Goal: Information Seeking & Learning: Learn about a topic

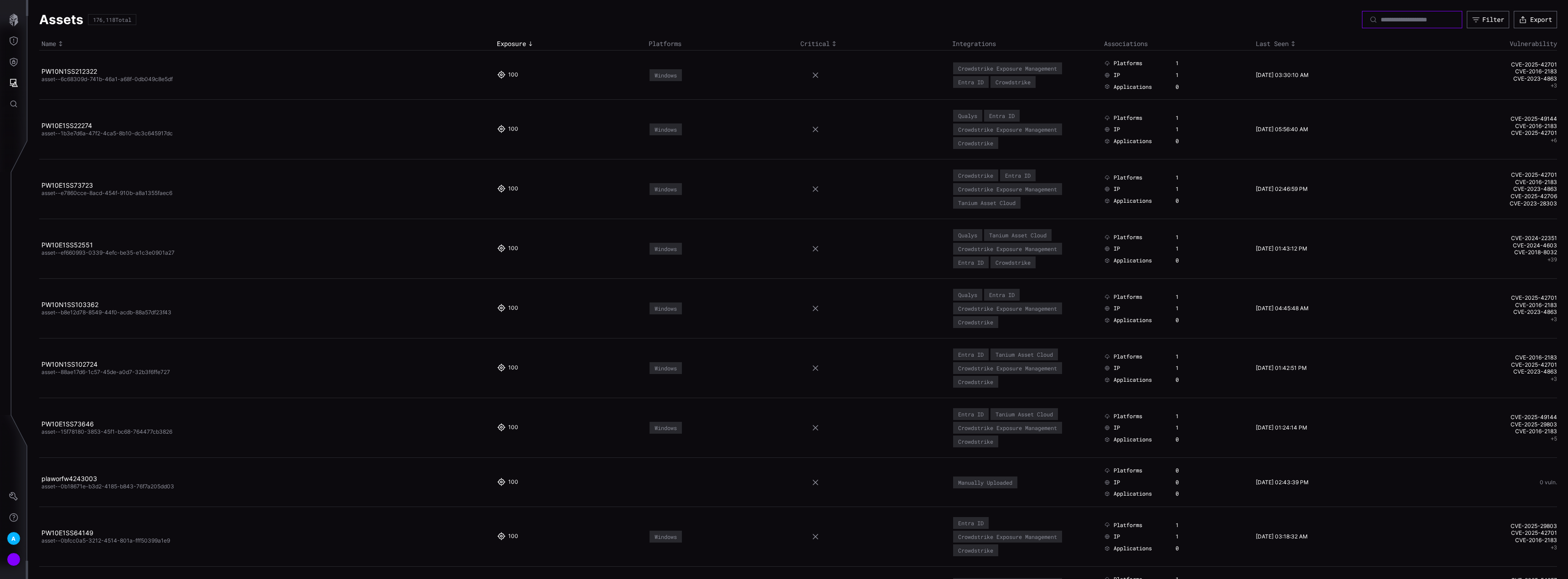
click at [1410, 16] on input at bounding box center [1412, 19] width 64 height 8
paste input "**********"
type input "**********"
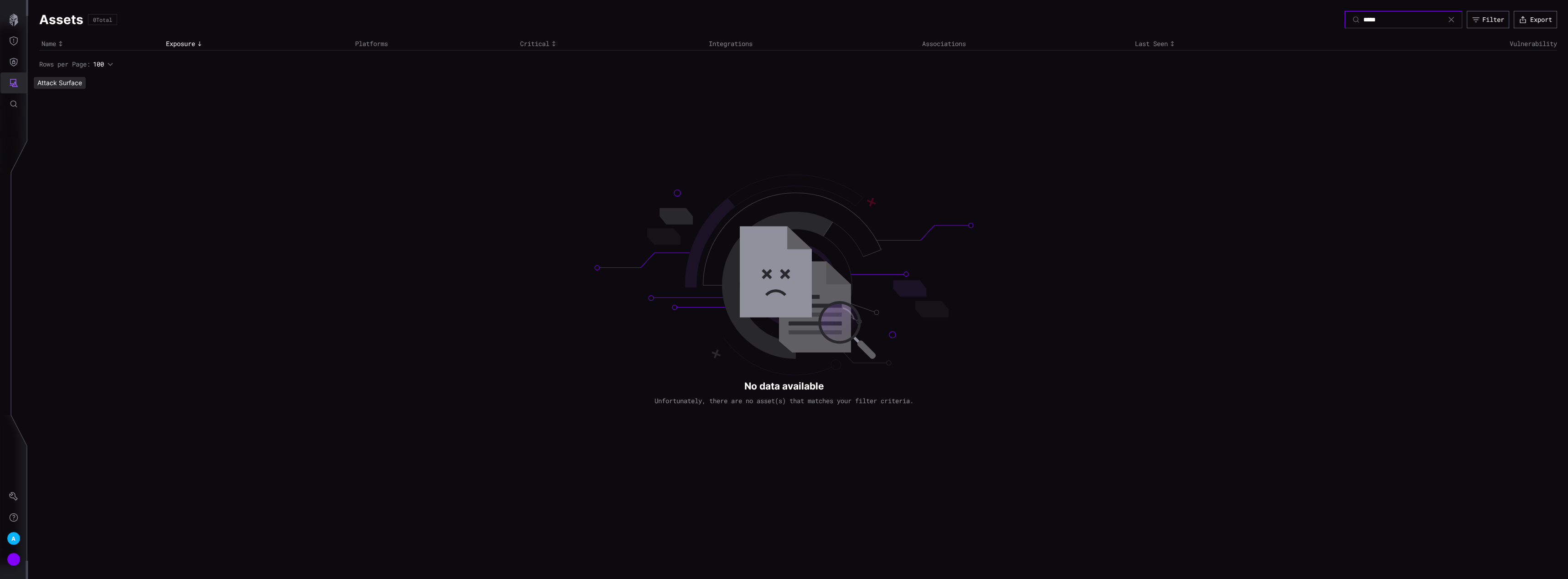
type input "*****"
click at [15, 82] on icon "Attack Surface" at bounding box center [13, 83] width 9 height 9
click at [6, 59] on div at bounding box center [784, 290] width 1568 height 579
click at [13, 61] on icon "Defense Surface" at bounding box center [13, 62] width 8 height 9
click at [67, 119] on div "Integrations" at bounding box center [86, 123] width 69 height 12
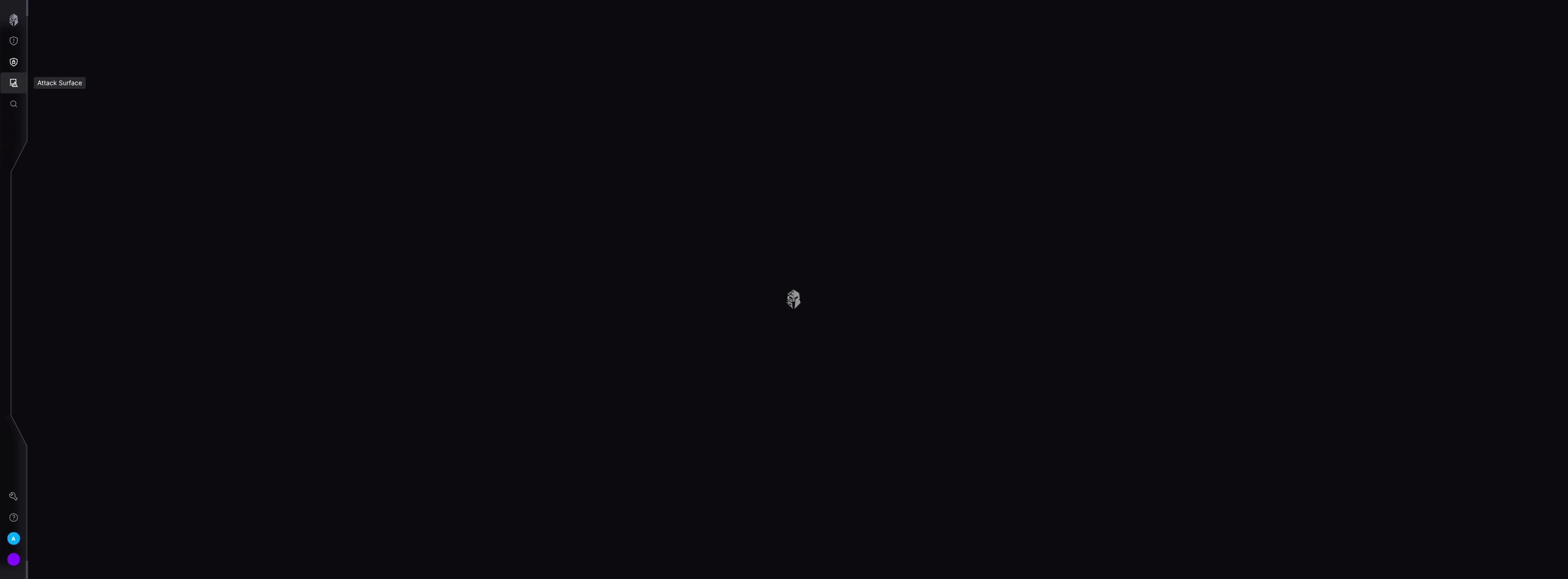
click at [15, 80] on icon "Attack Surface" at bounding box center [13, 83] width 9 height 9
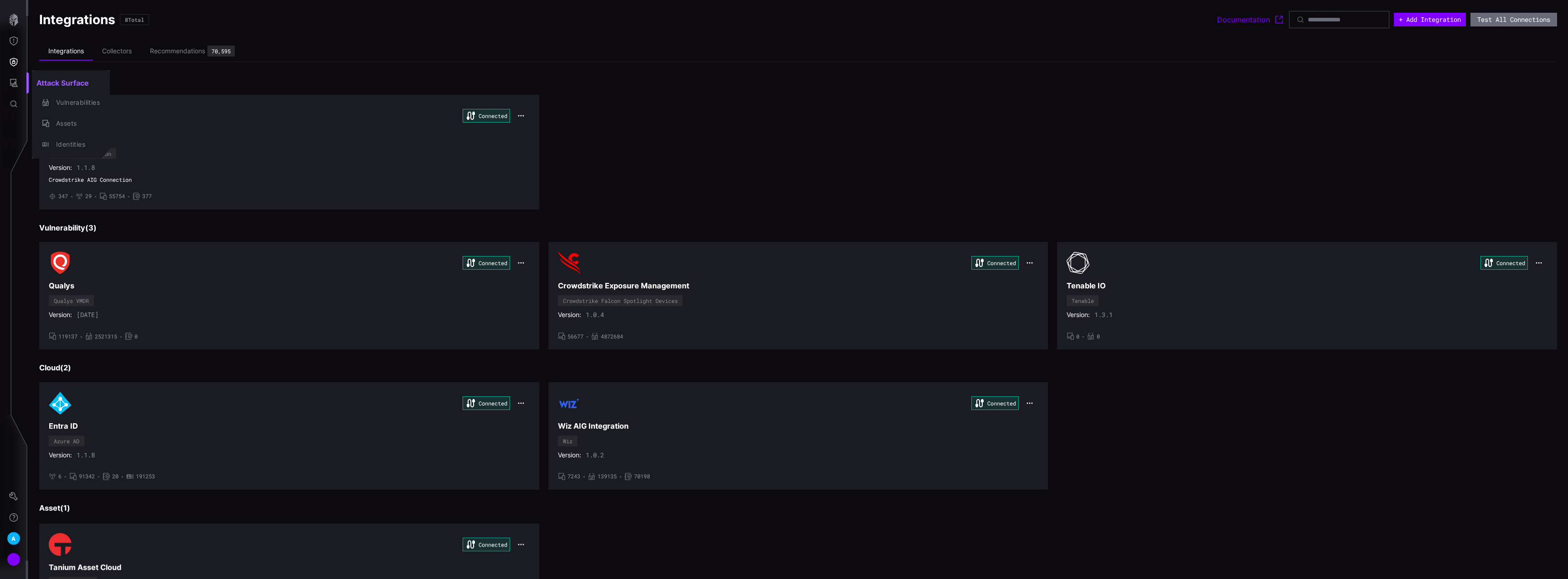
click at [674, 155] on div at bounding box center [784, 290] width 1568 height 579
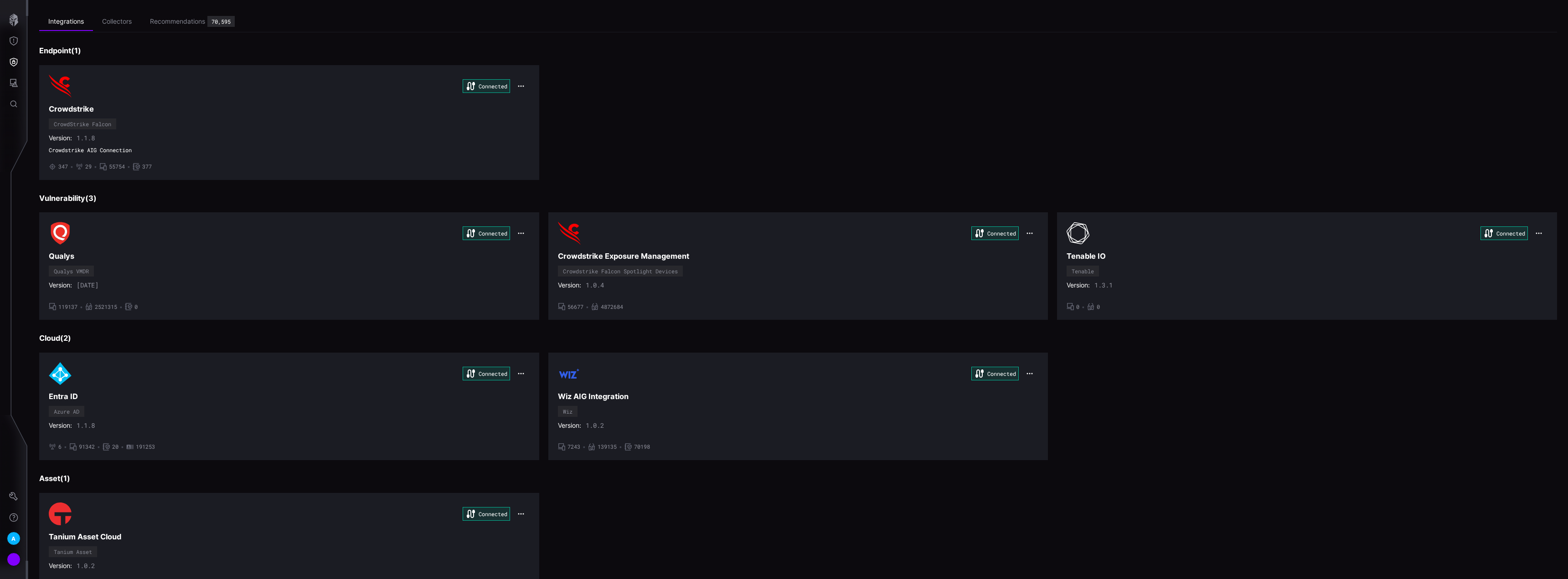
scroll to position [46, 0]
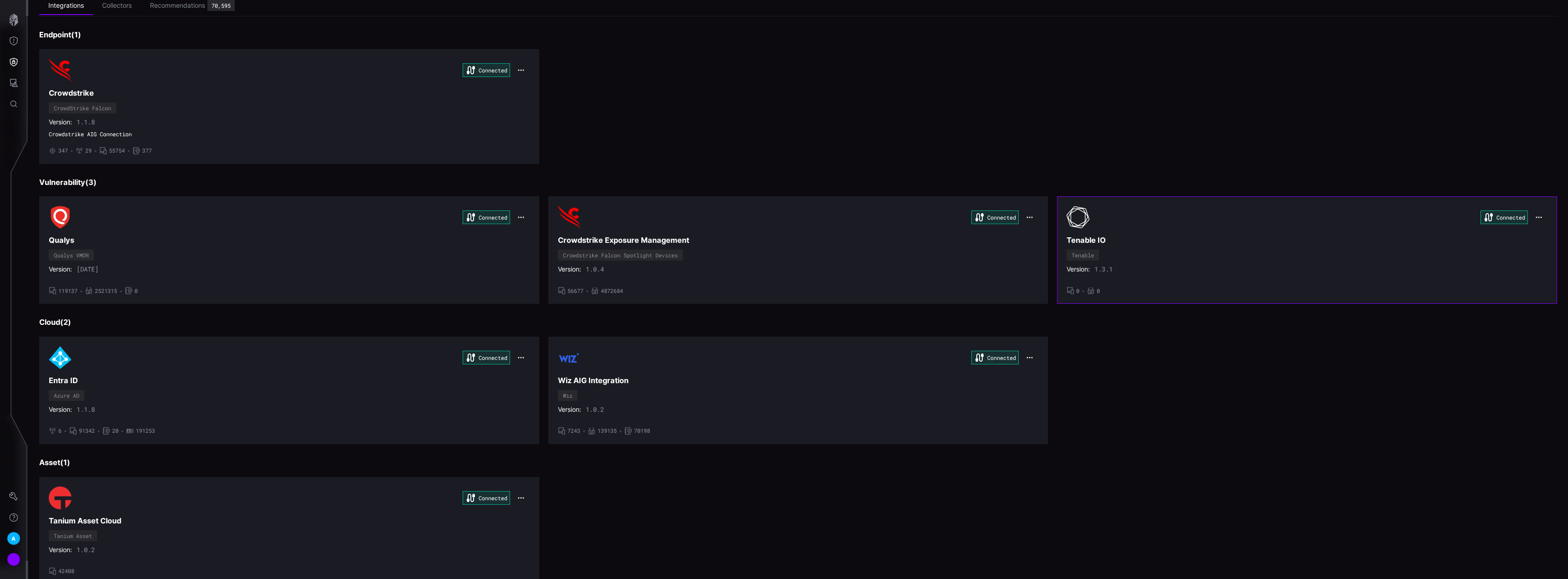
click at [1296, 249] on div "Connected Tenable IO Tenable Version: 1.3.1 • 0 • 0" at bounding box center [1307, 249] width 481 height 88
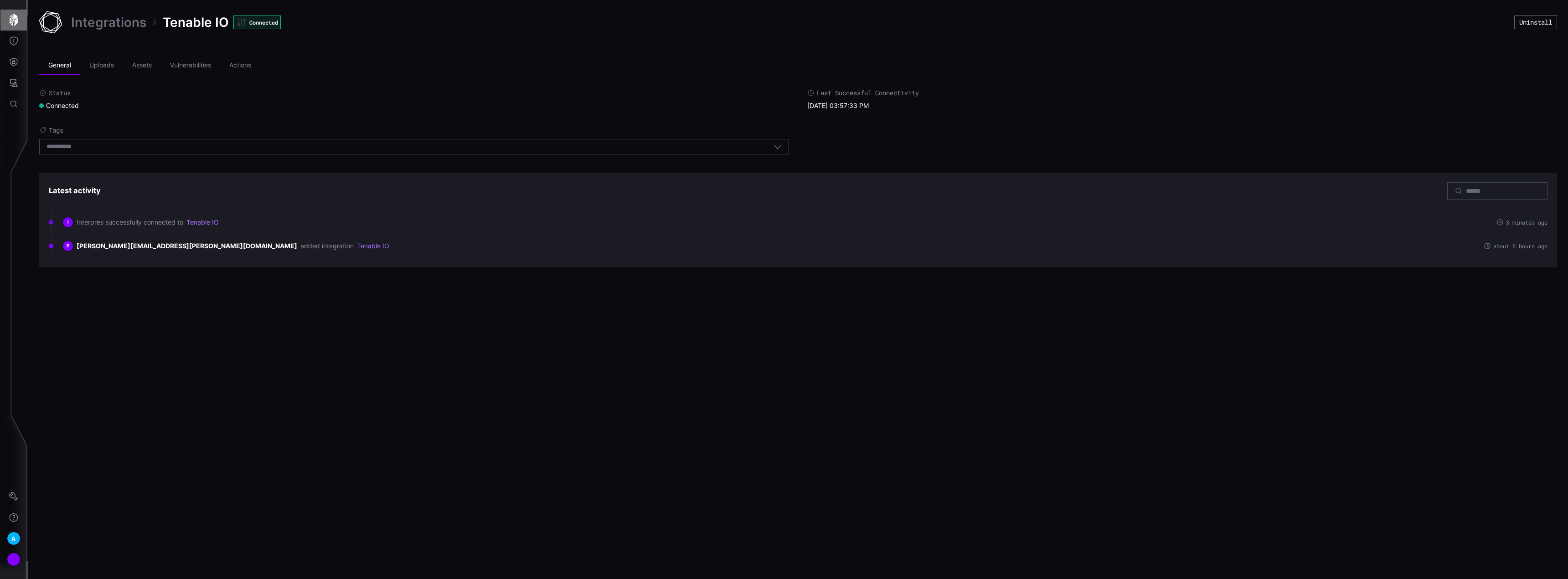
click at [17, 26] on icon "button" at bounding box center [13, 19] width 13 height 13
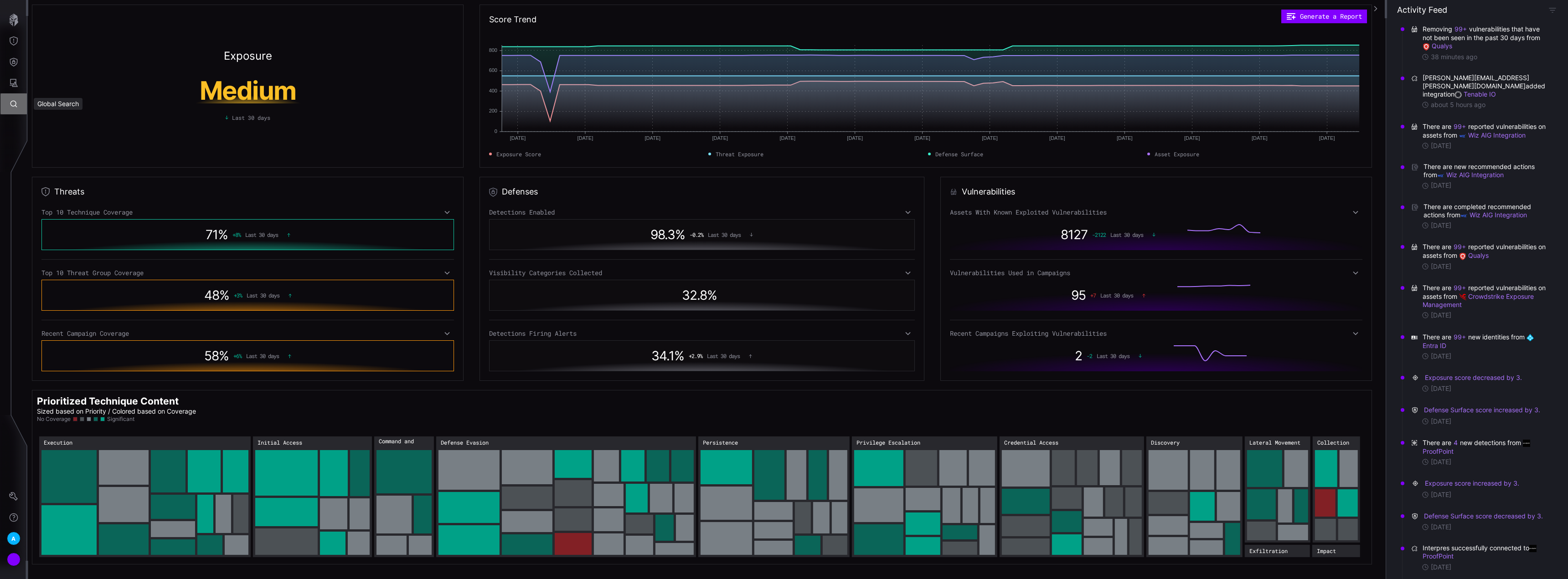
click at [12, 100] on icon "Global Search" at bounding box center [13, 103] width 9 height 9
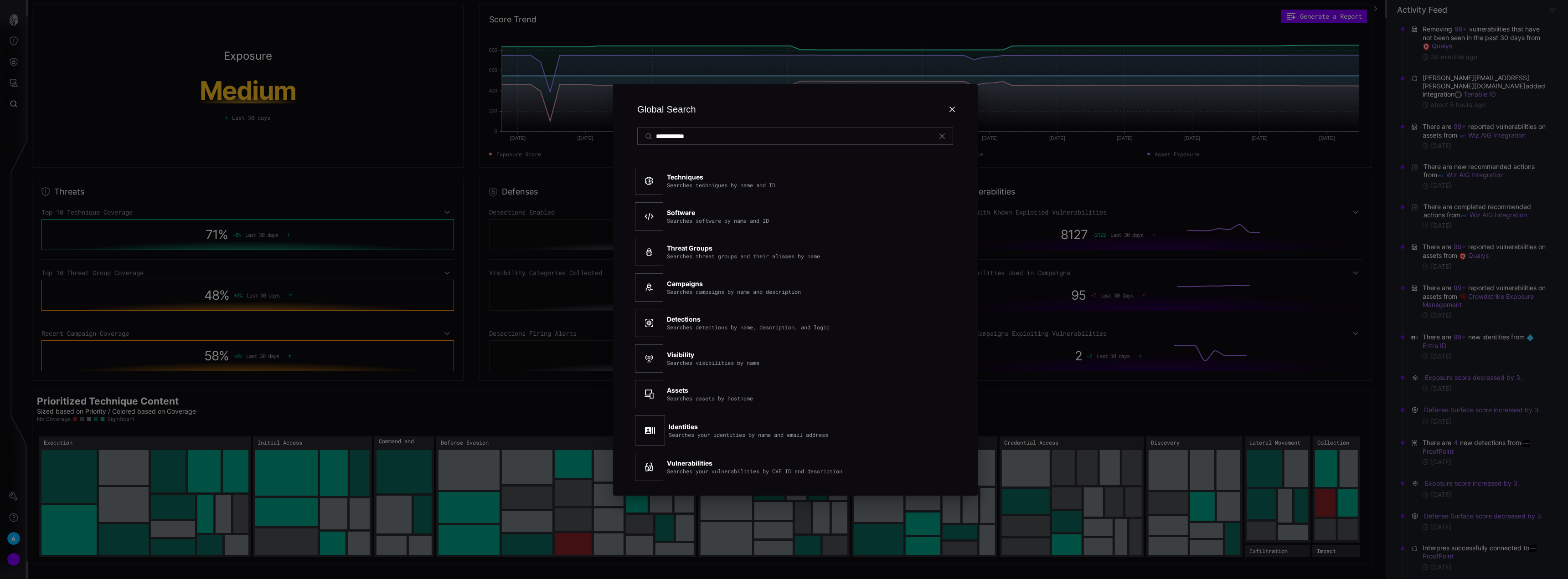
type input "**********"
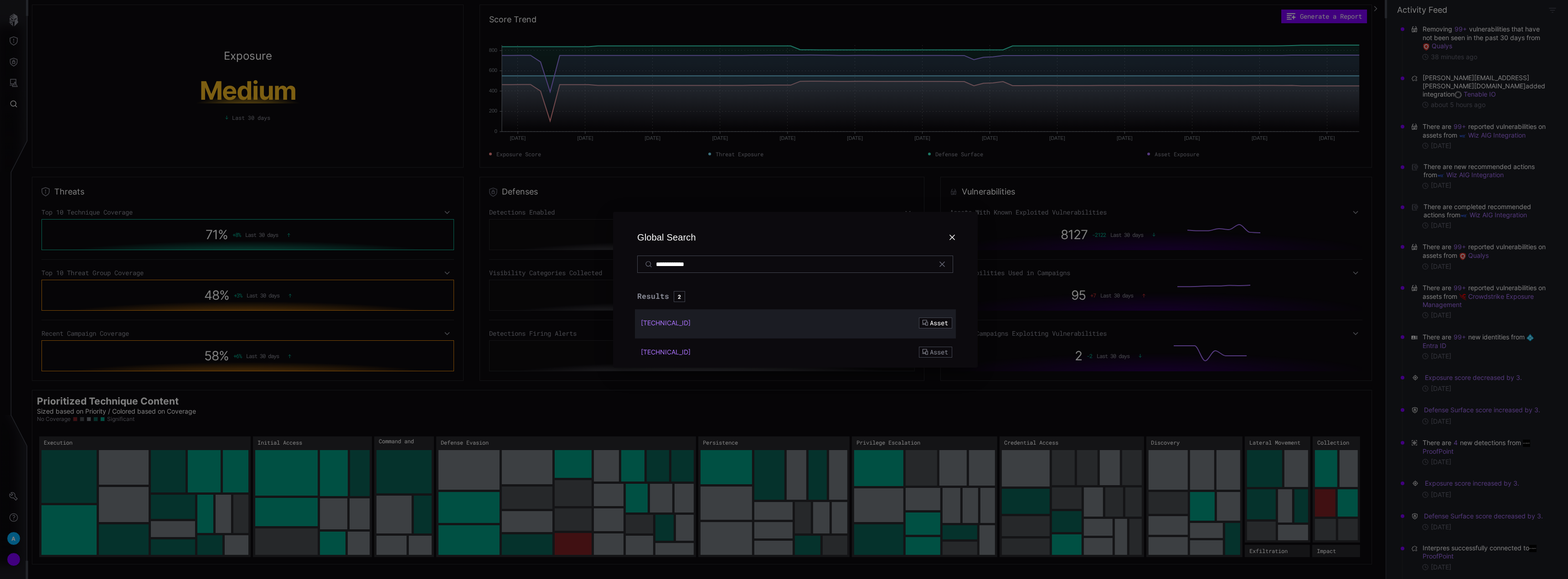
click at [681, 322] on div "[TECHNICAL_ID]" at bounding box center [756, 322] width 230 height 8
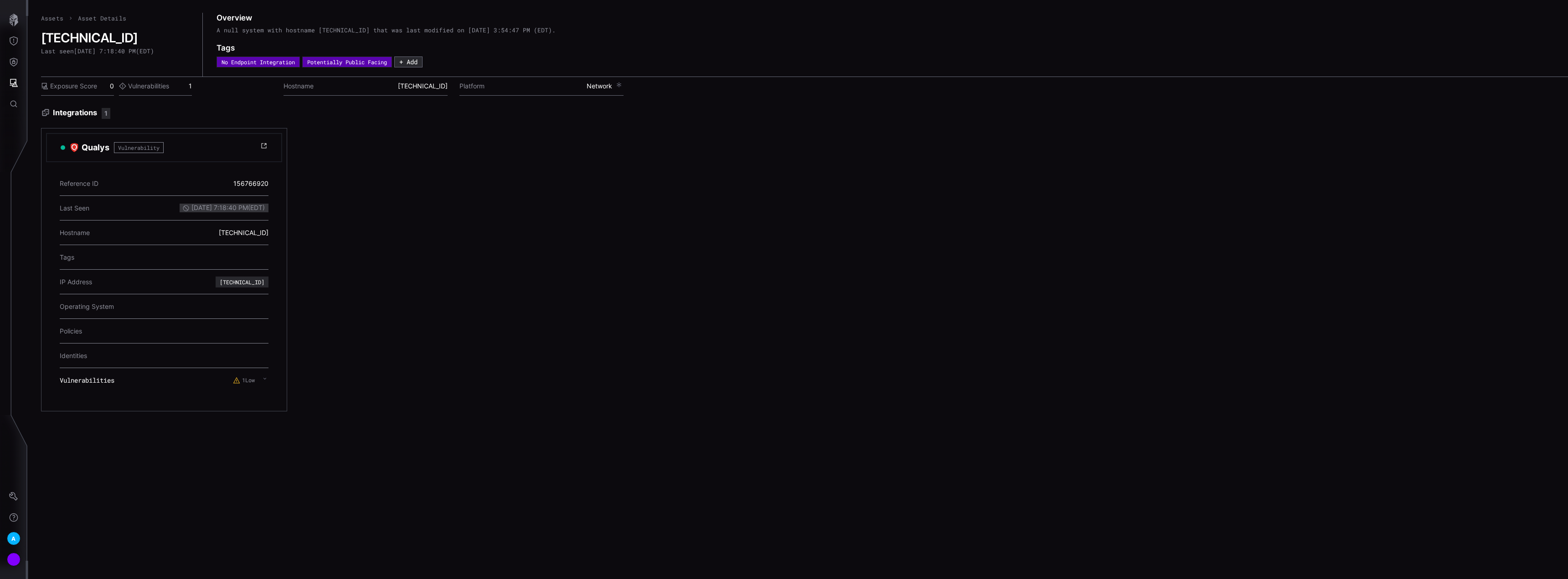
click at [257, 380] on div "1 Low" at bounding box center [245, 380] width 24 height 7
click at [19, 106] on button "Global Search" at bounding box center [13, 104] width 26 height 21
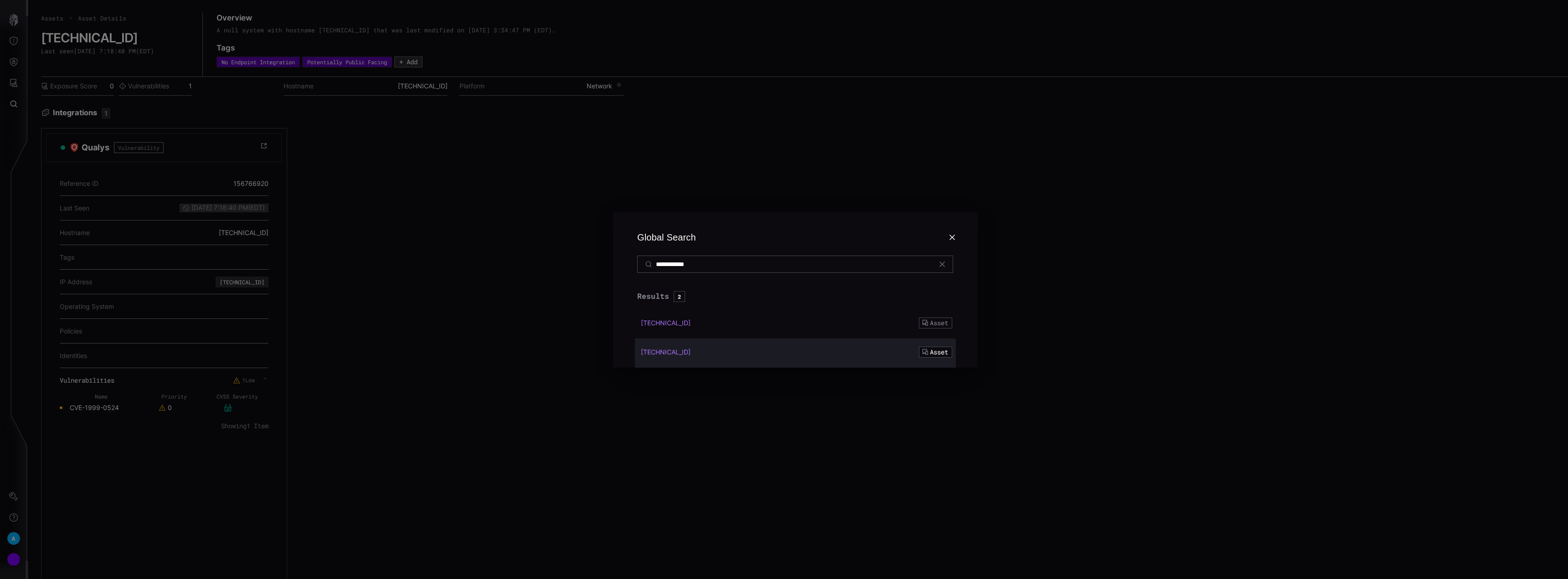
click at [670, 358] on div "[TECHNICAL_ID] Asset" at bounding box center [795, 353] width 321 height 29
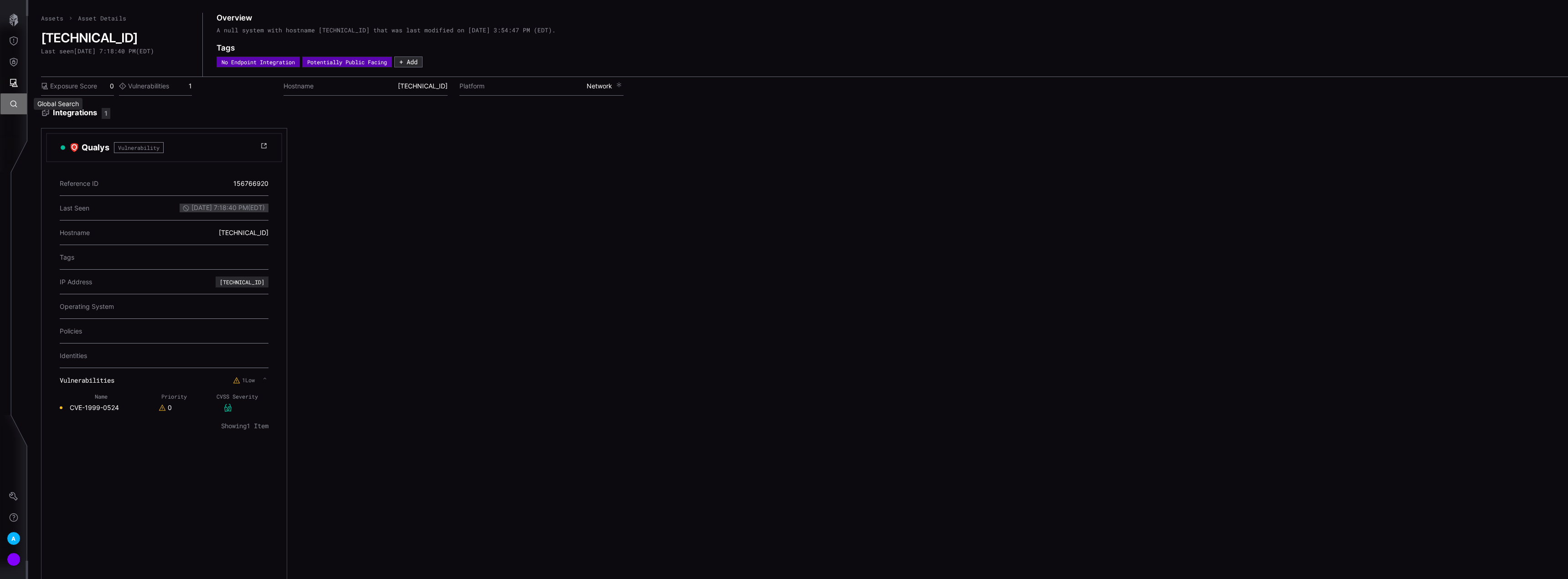
click at [13, 101] on icon "Global Search" at bounding box center [13, 103] width 7 height 7
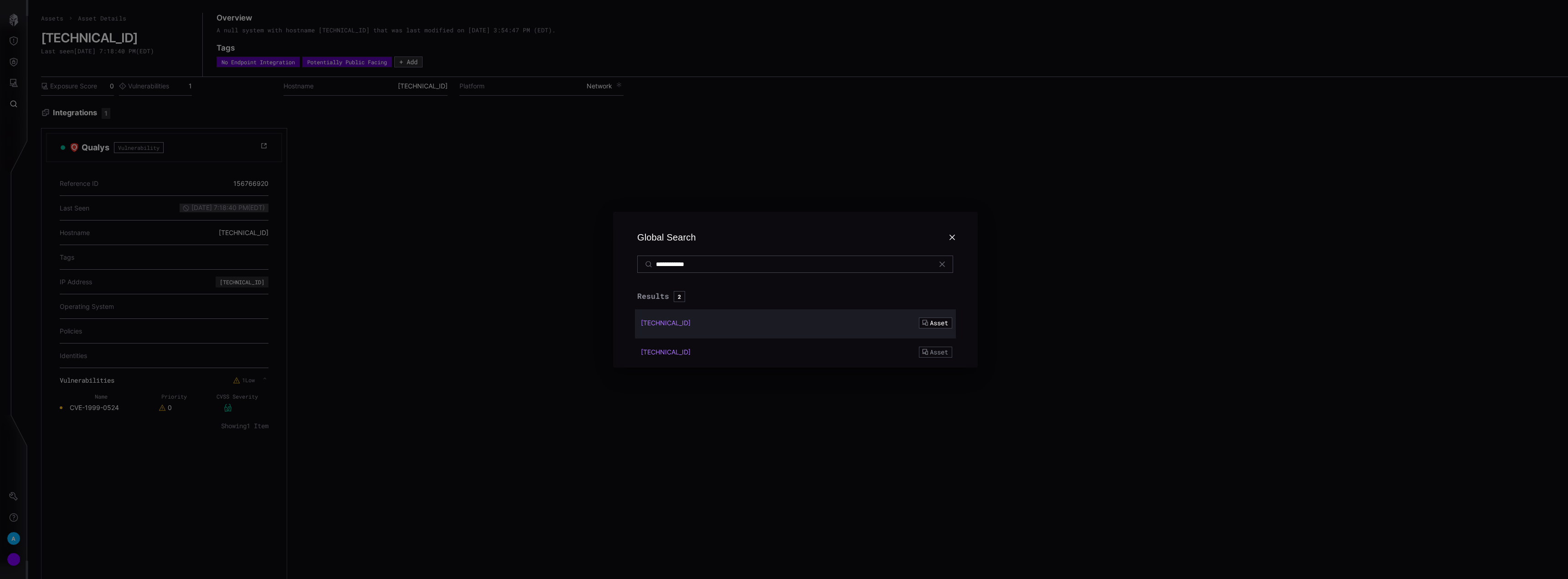
click at [668, 333] on div "[TECHNICAL_ID] Asset" at bounding box center [795, 324] width 321 height 29
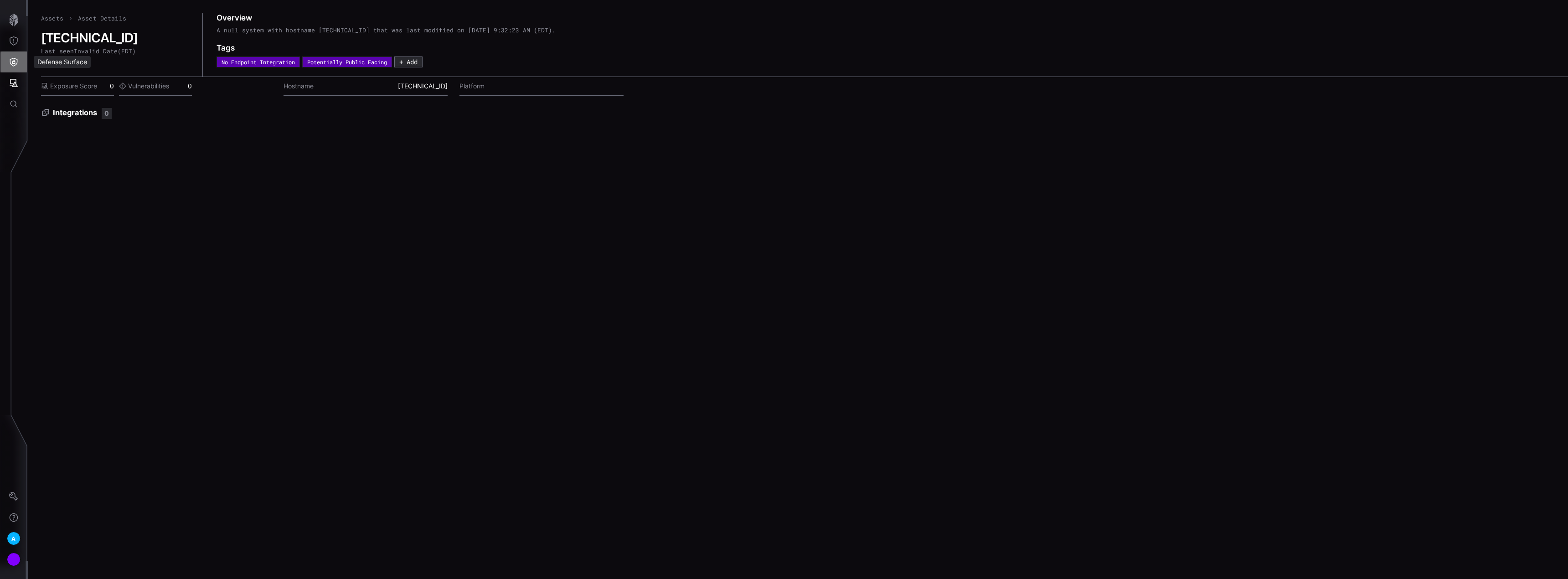
click at [13, 61] on icon "Defense Surface" at bounding box center [13, 62] width 8 height 9
click at [431, 161] on div at bounding box center [784, 290] width 1568 height 579
click at [15, 97] on button "Global Search" at bounding box center [13, 104] width 26 height 21
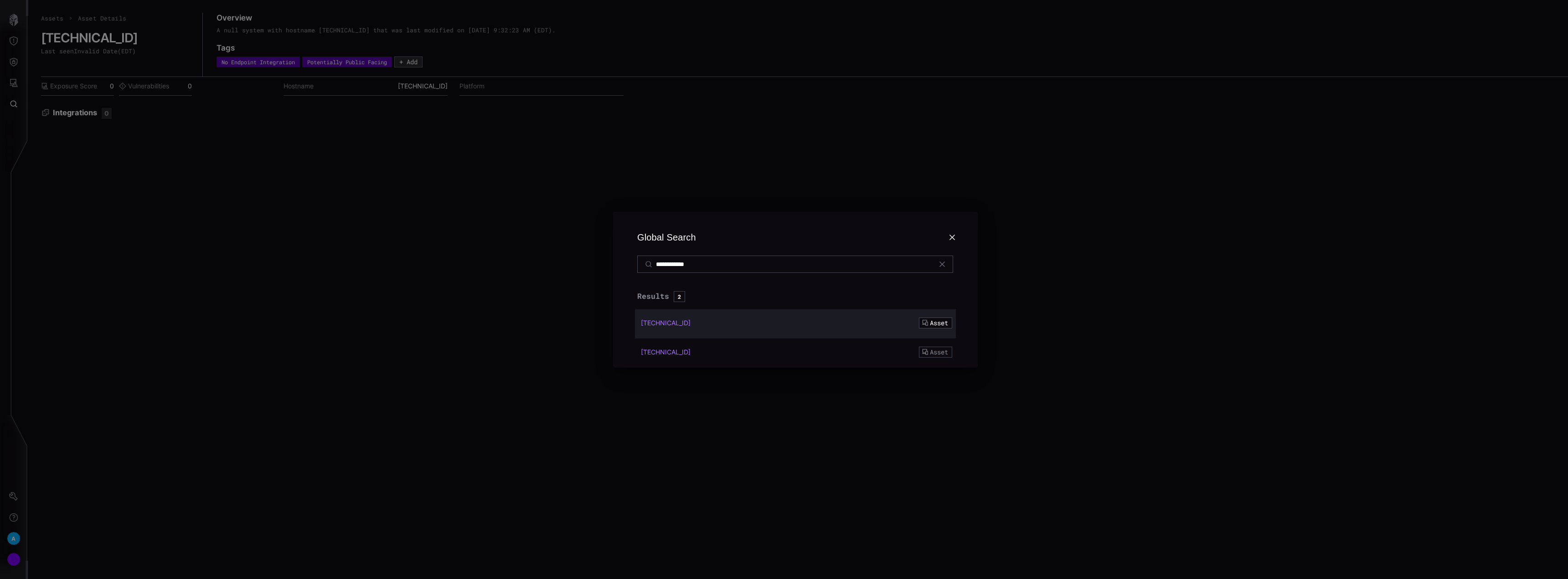
click at [691, 324] on div "[TECHNICAL_ID]" at bounding box center [756, 322] width 230 height 8
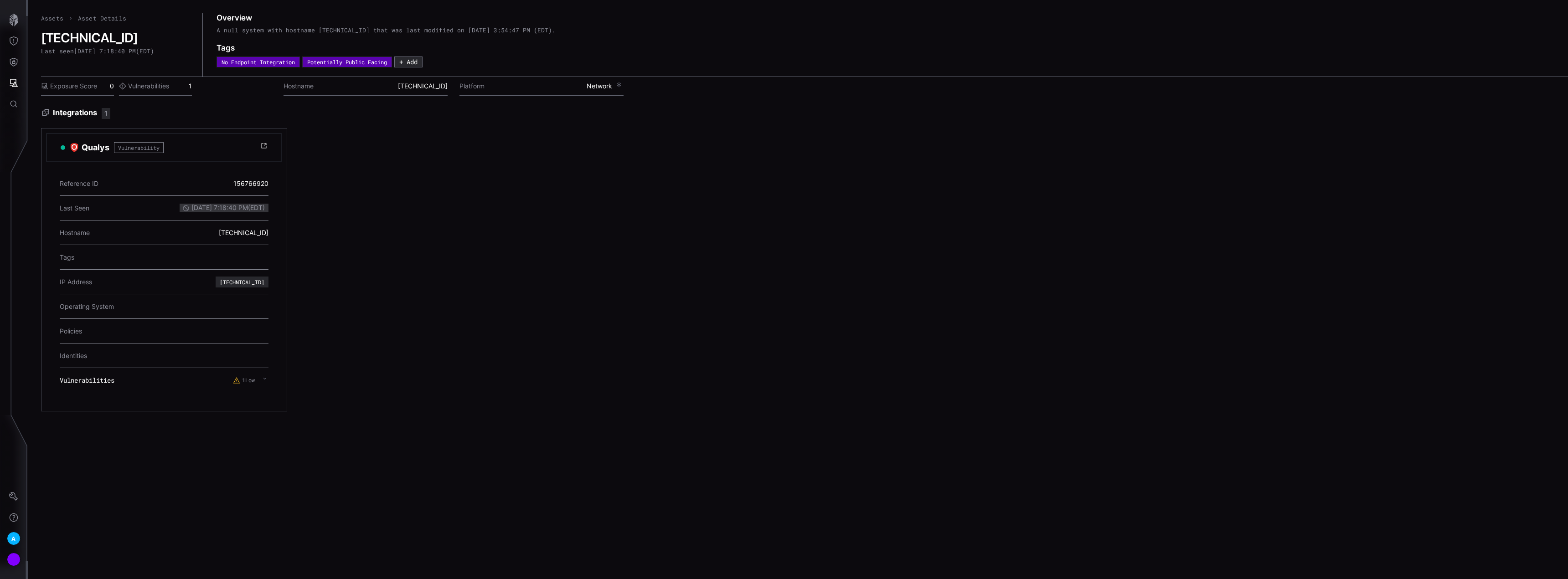
click at [259, 380] on div "1 Low" at bounding box center [251, 380] width 35 height 16
click at [14, 23] on icon "button" at bounding box center [13, 19] width 13 height 13
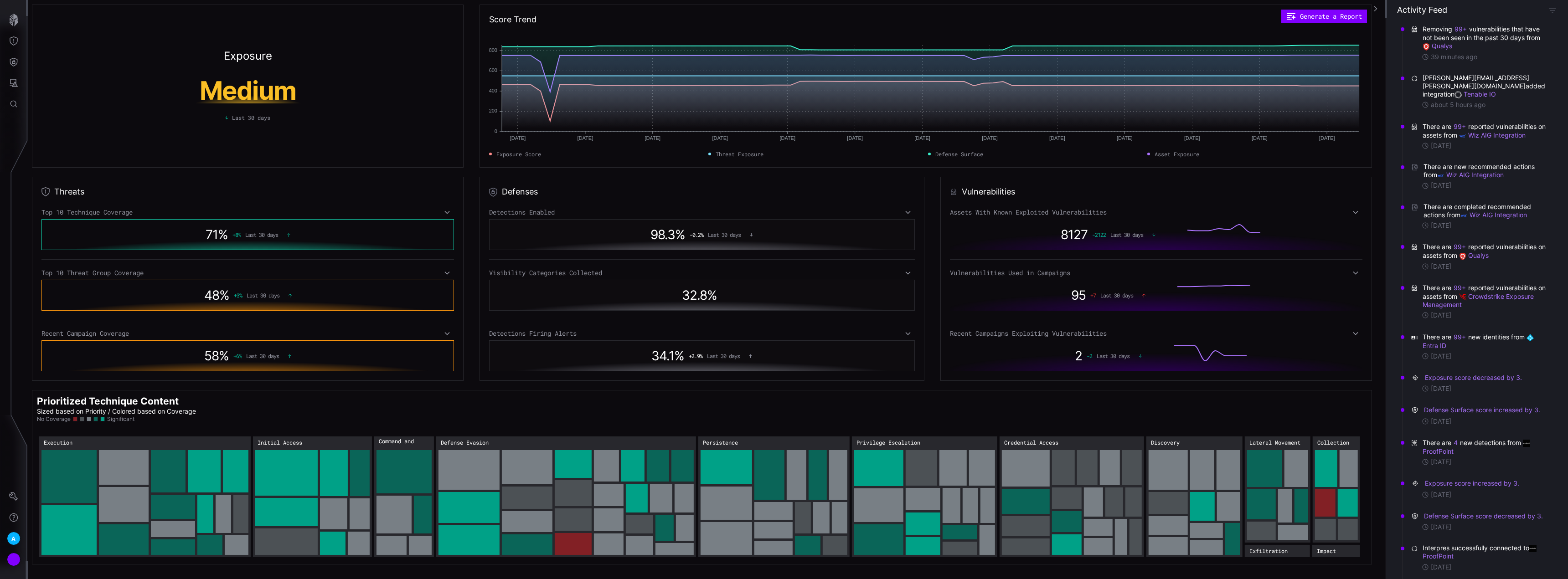
click at [1353, 276] on icon at bounding box center [1356, 273] width 6 height 7
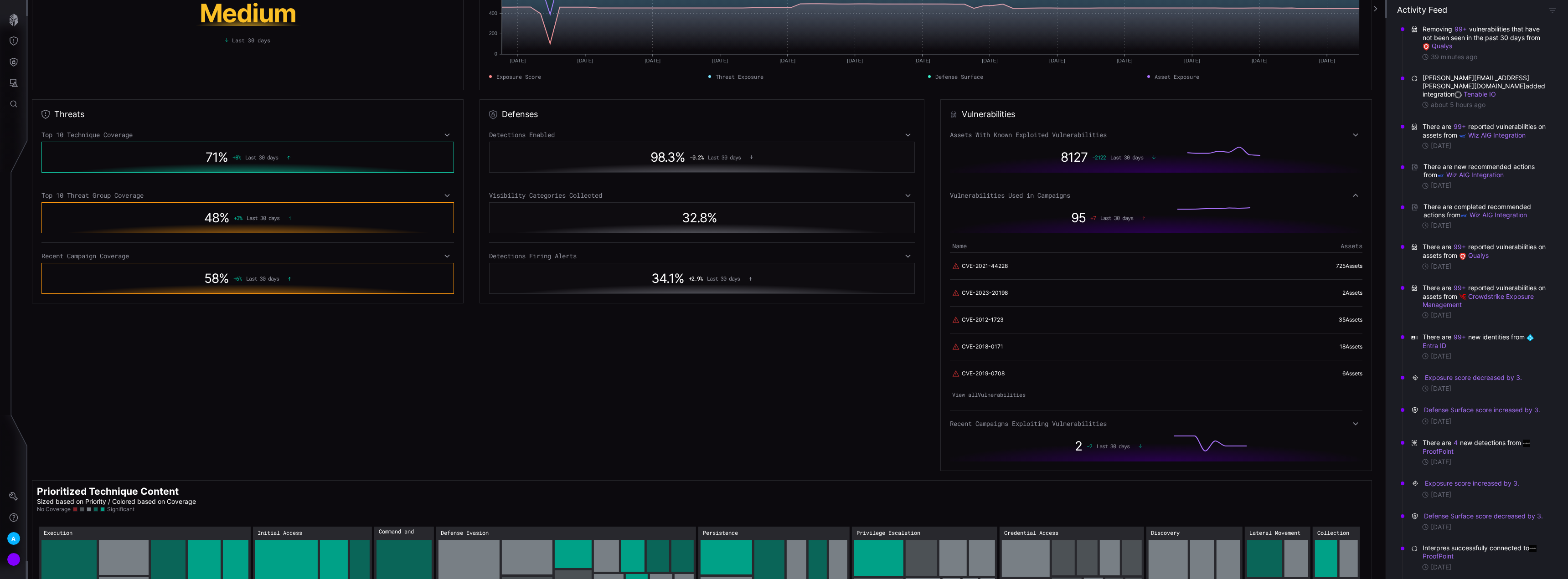
scroll to position [91, 0]
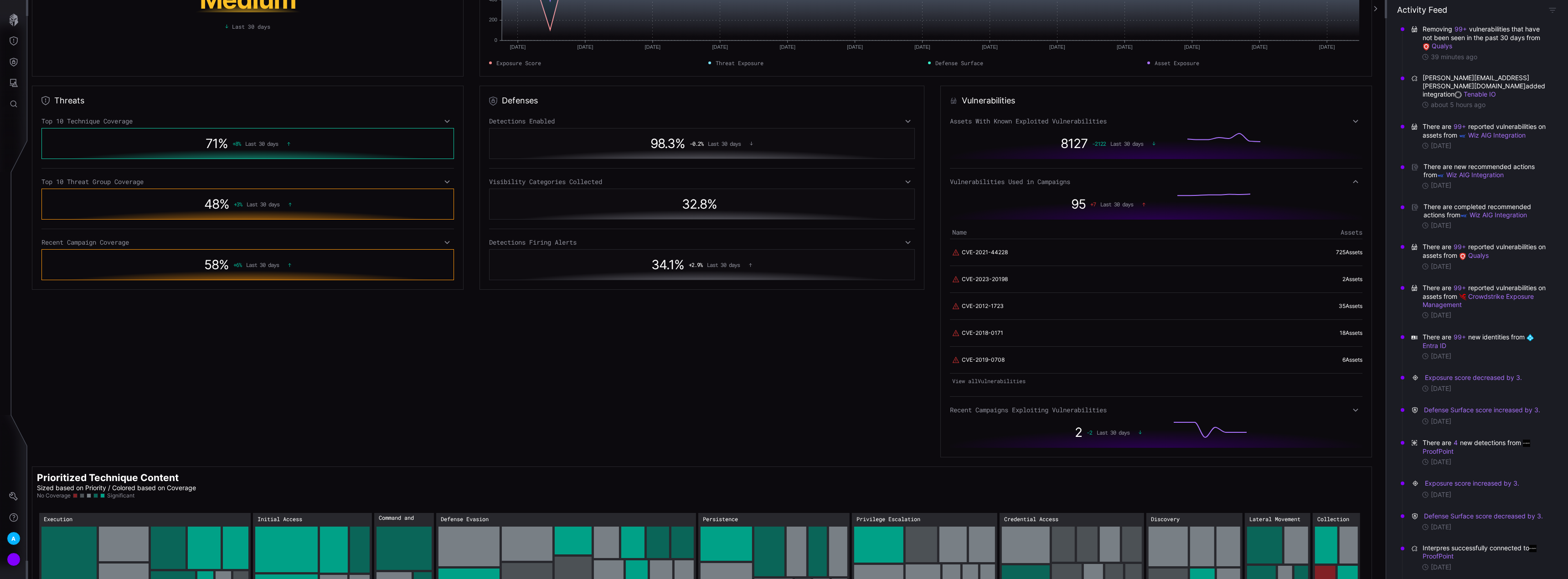
click at [1013, 186] on div "Assets With Known Exploited Vulnerabilities 8127 -2122 Last 30 days Vulnerabili…" at bounding box center [1157, 282] width 413 height 331
click at [1071, 201] on span "95" at bounding box center [1079, 204] width 15 height 15
click at [968, 380] on link "View all Vulnerabilities" at bounding box center [1157, 381] width 413 height 13
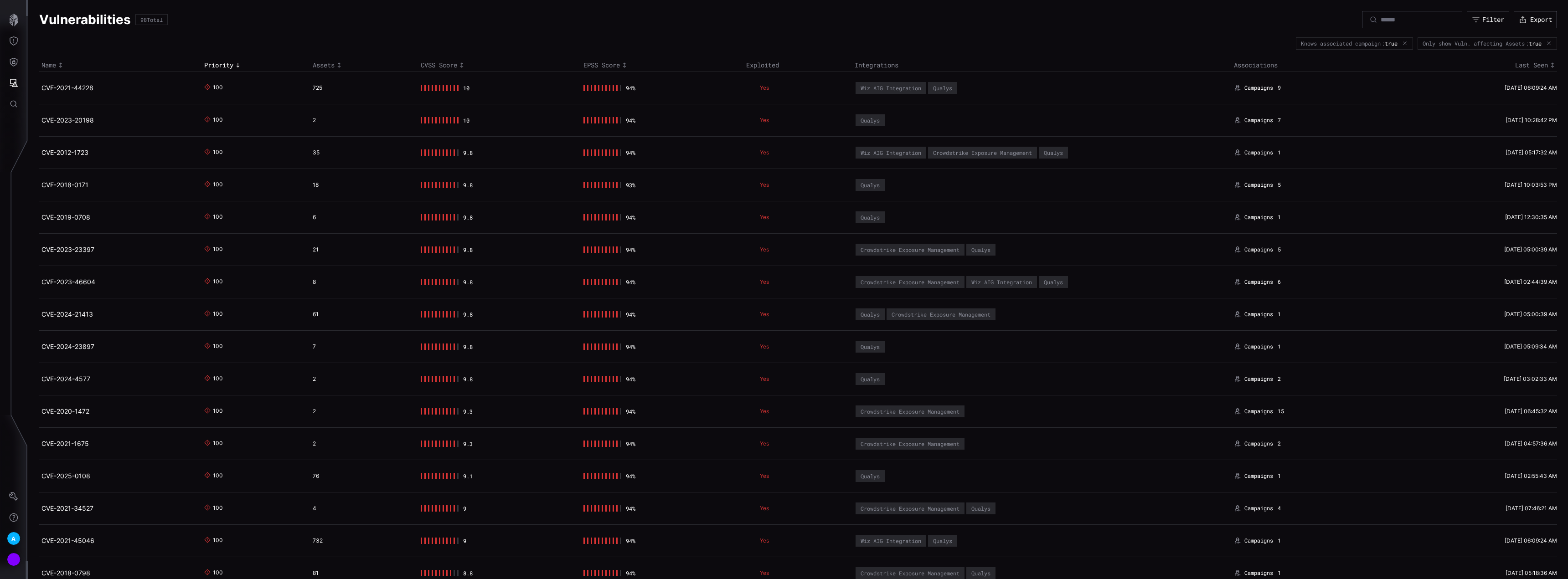
click at [350, 81] on td "725" at bounding box center [365, 88] width 108 height 32
click at [70, 88] on link "CVE-2021-44228" at bounding box center [67, 88] width 52 height 8
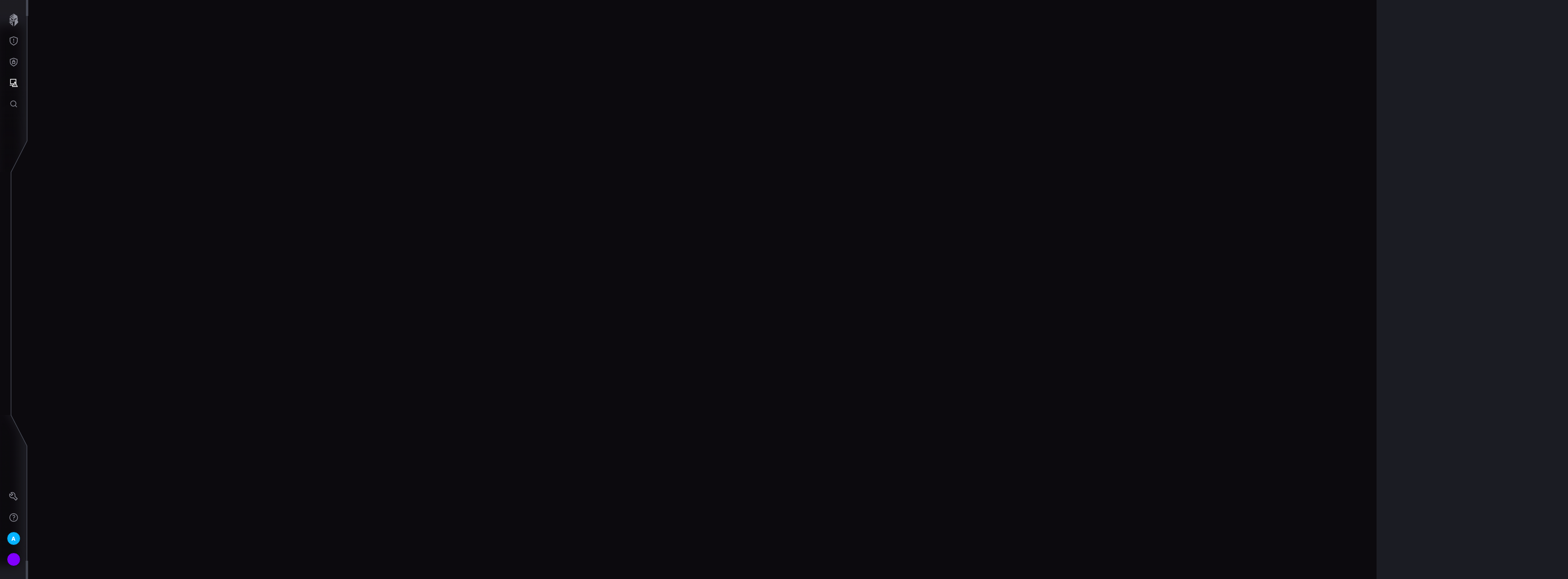
scroll to position [1814, 24]
